Goal: Navigation & Orientation: Find specific page/section

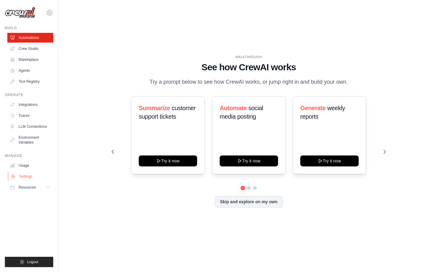
click at [23, 175] on link "Settings" at bounding box center [31, 176] width 46 height 10
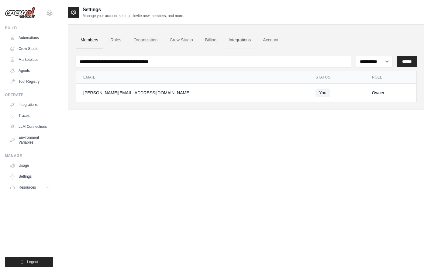
click at [233, 38] on link "Integrations" at bounding box center [240, 40] width 32 height 16
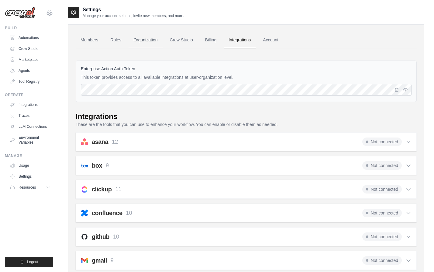
click at [151, 37] on link "Organization" at bounding box center [146, 40] width 34 height 16
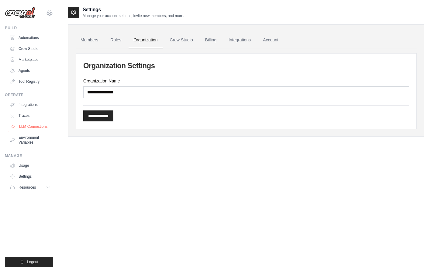
click at [43, 123] on link "LLM Connections" at bounding box center [31, 127] width 46 height 10
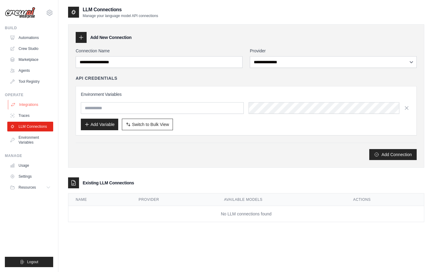
click at [42, 109] on link "Integrations" at bounding box center [31, 105] width 46 height 10
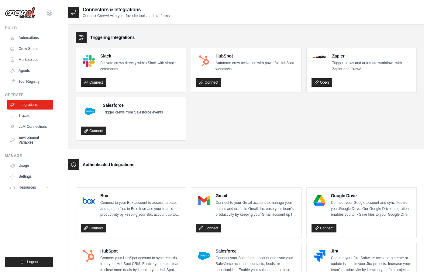
click at [35, 115] on link "Traces" at bounding box center [30, 116] width 46 height 10
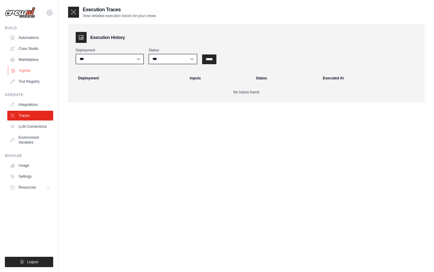
click at [26, 71] on link "Agents" at bounding box center [31, 71] width 46 height 10
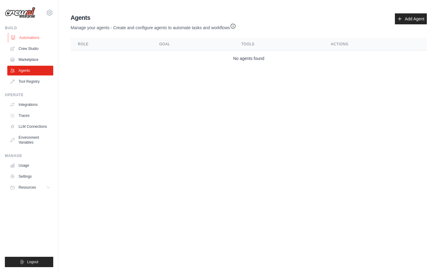
click at [32, 37] on link "Automations" at bounding box center [31, 38] width 46 height 10
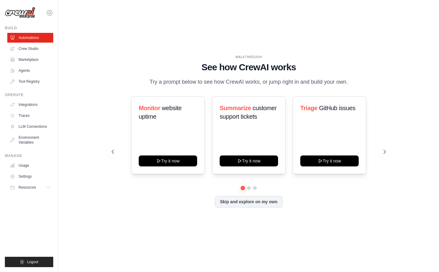
click at [49, 12] on icon at bounding box center [49, 12] width 7 height 7
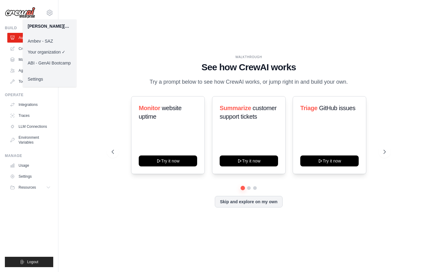
click at [50, 42] on link "Ambev - SAZ" at bounding box center [50, 41] width 54 height 11
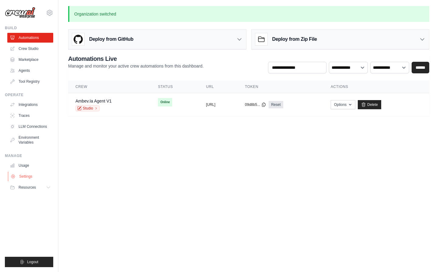
click at [32, 179] on link "Settings" at bounding box center [31, 176] width 46 height 10
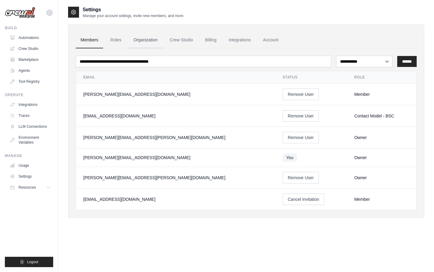
click at [147, 38] on link "Organization" at bounding box center [146, 40] width 34 height 16
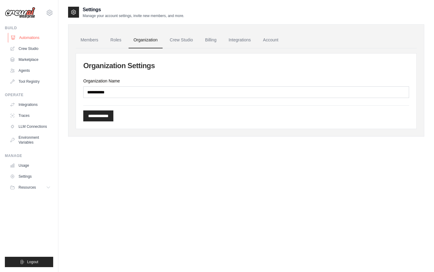
click at [29, 37] on link "Automations" at bounding box center [31, 38] width 46 height 10
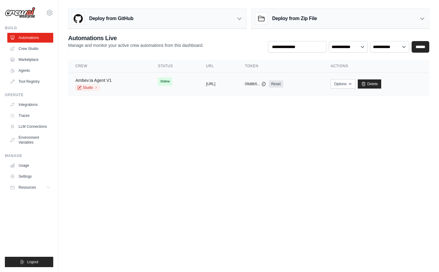
click at [101, 80] on link "Ambev.Ia Agent V1" at bounding box center [93, 80] width 36 height 5
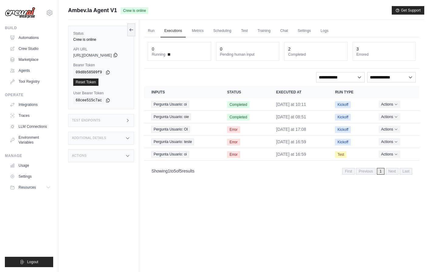
click at [117, 55] on icon at bounding box center [115, 55] width 3 height 4
